Goal: Information Seeking & Learning: Learn about a topic

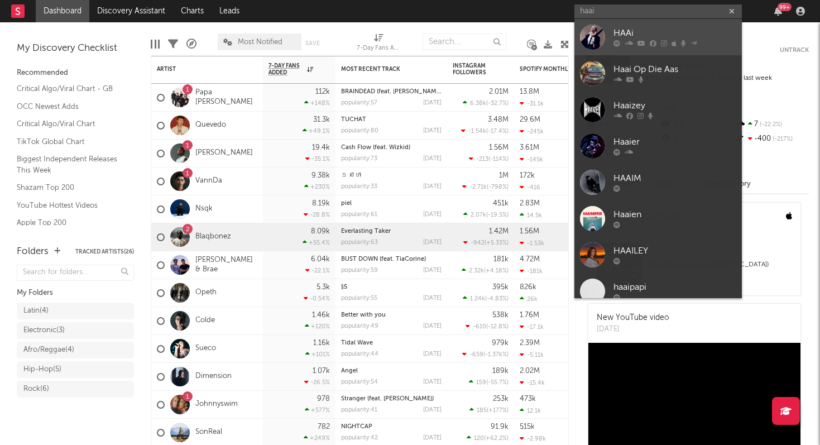
type input "haai"
click at [630, 30] on div "HAAi" at bounding box center [674, 33] width 123 height 13
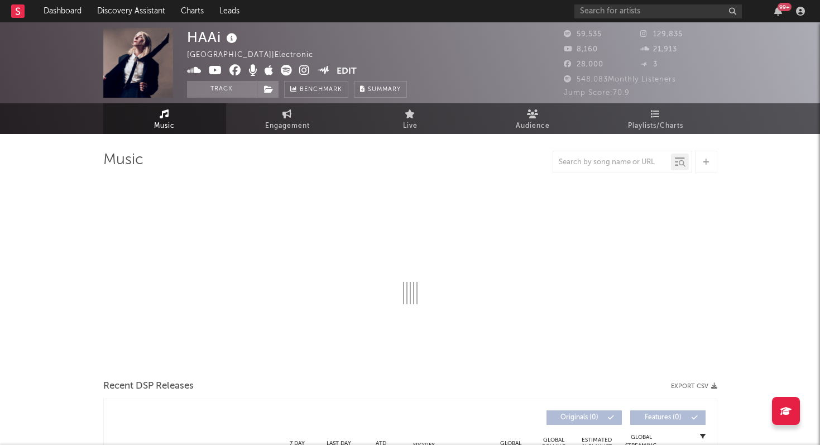
select select "6m"
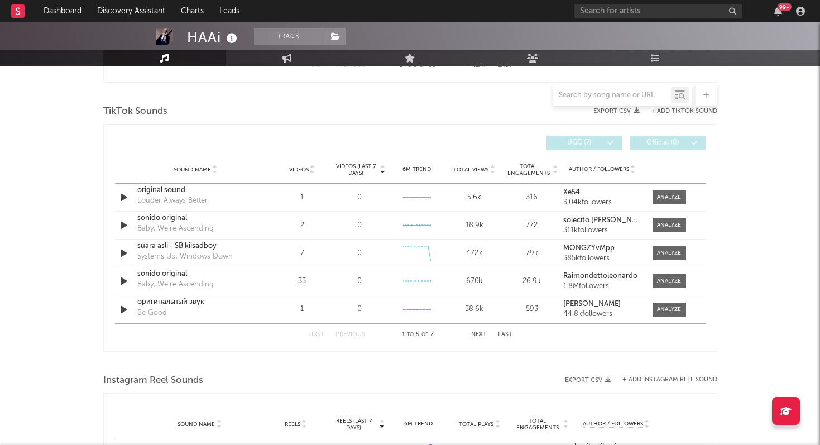
scroll to position [752, 0]
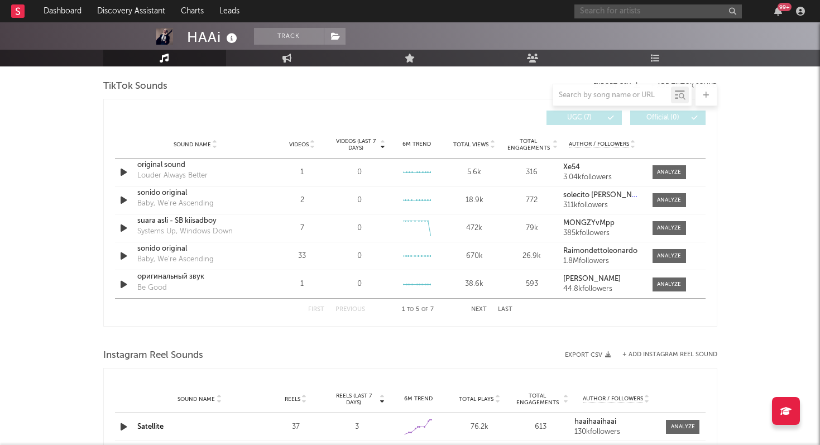
click at [655, 8] on input "text" at bounding box center [657, 11] width 167 height 14
type input "haai"
click at [310, 116] on div at bounding box center [262, 118] width 295 height 15
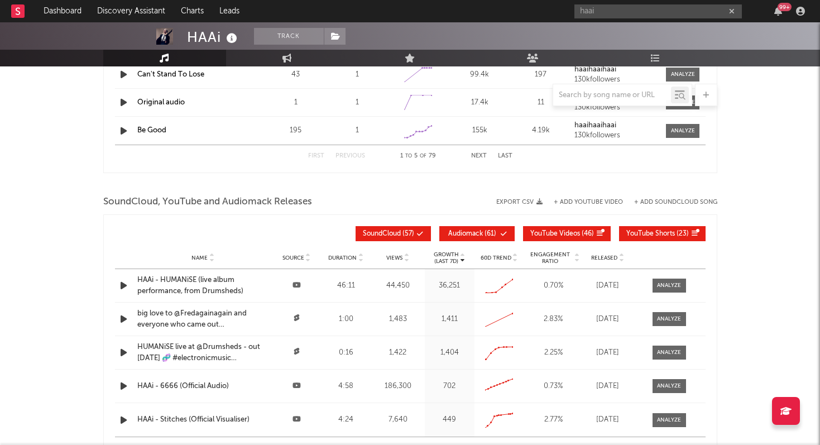
scroll to position [1264, 0]
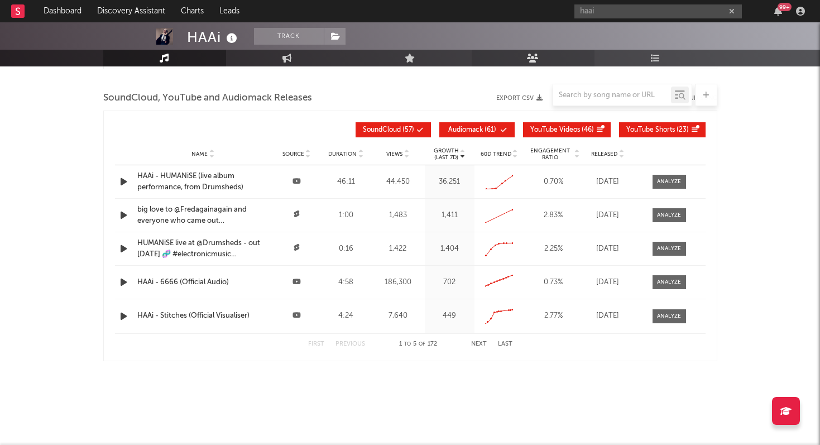
click at [531, 61] on icon at bounding box center [533, 58] width 12 height 9
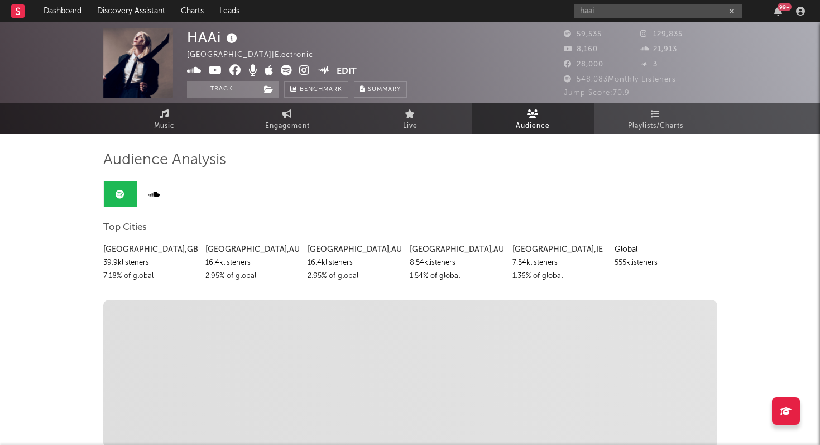
click at [156, 198] on link at bounding box center [153, 193] width 33 height 25
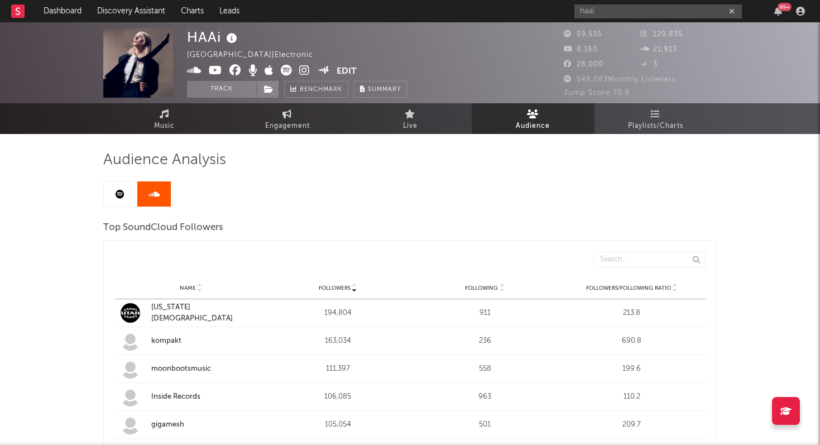
click at [129, 196] on link at bounding box center [120, 193] width 33 height 25
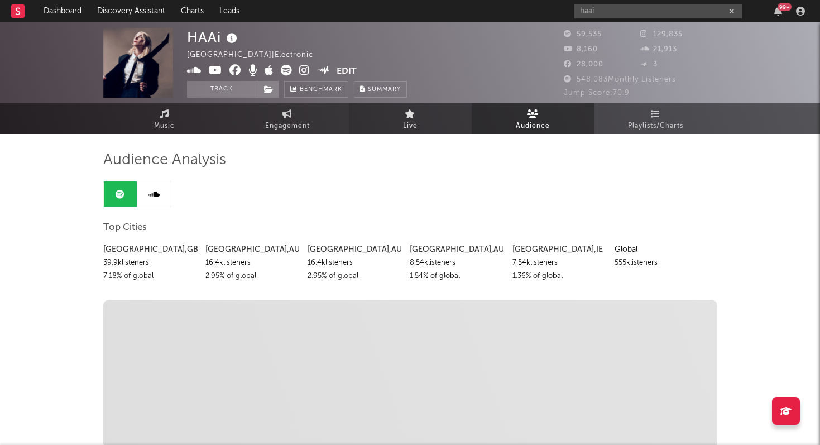
click at [416, 116] on link "Live" at bounding box center [410, 118] width 123 height 31
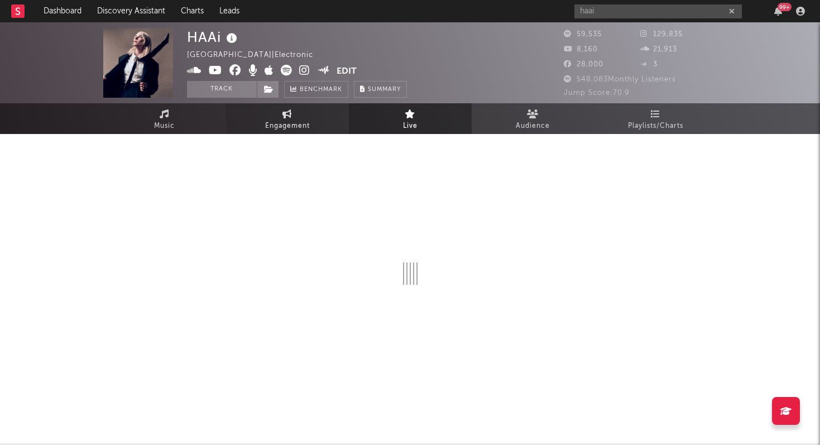
click at [314, 116] on link "Engagement" at bounding box center [287, 118] width 123 height 31
select select "1w"
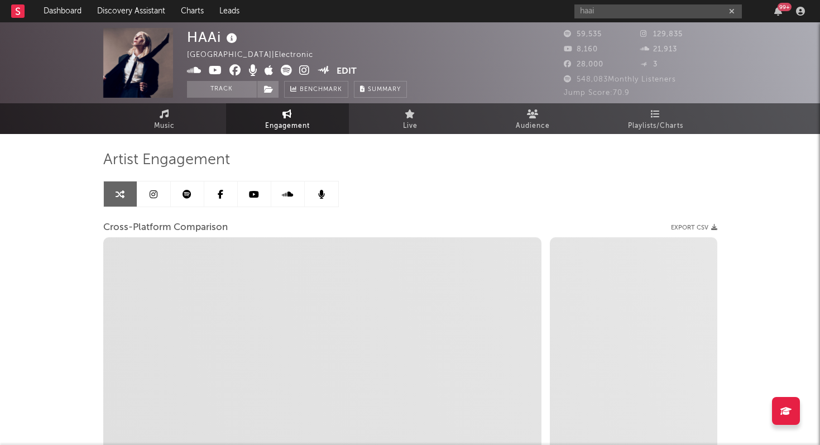
select select "1m"
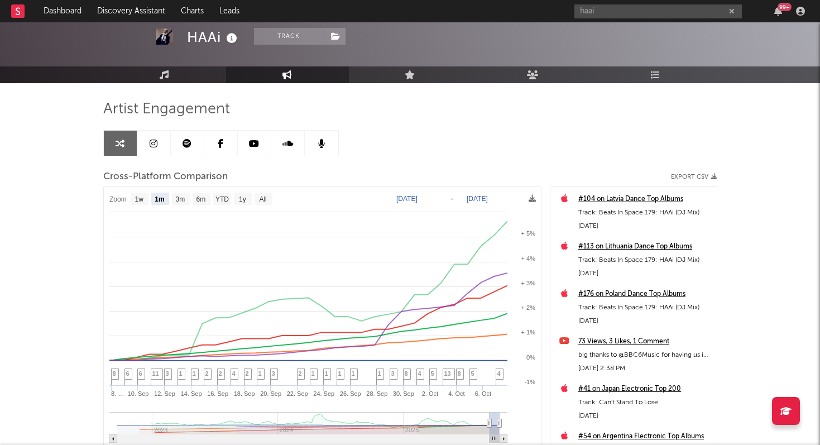
scroll to position [78, 0]
